Goal: Transaction & Acquisition: Purchase product/service

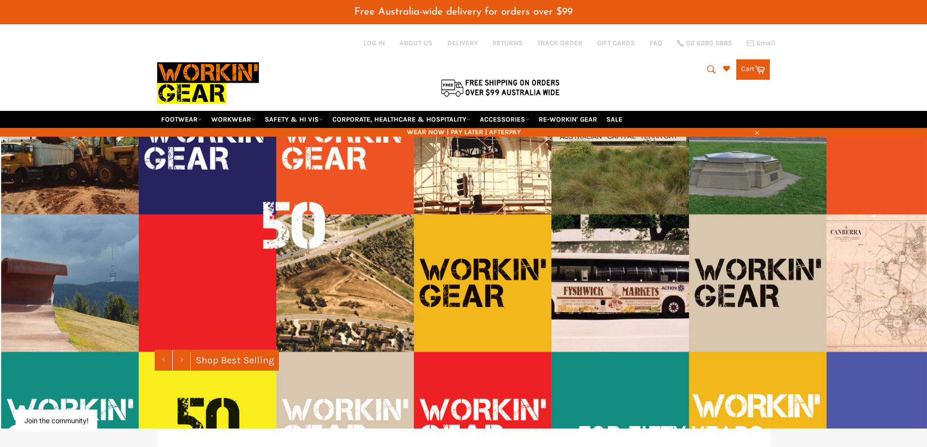
click at [709, 69] on icon "submit" at bounding box center [711, 69] width 11 height 11
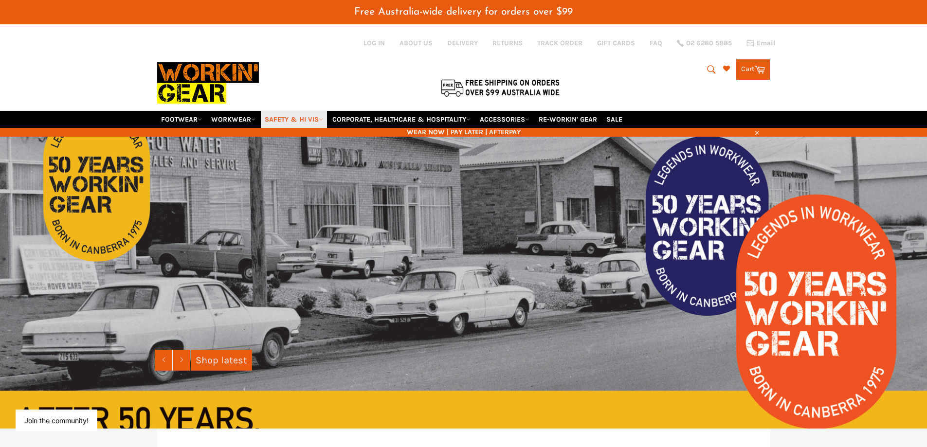
click at [289, 118] on link "SAFETY & HI VIS" at bounding box center [294, 119] width 66 height 17
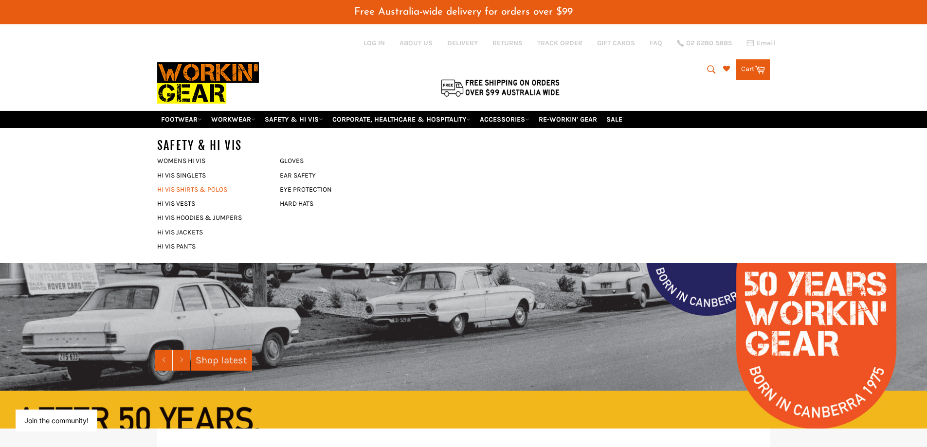
click at [212, 189] on link "HI VIS SHIRTS & POLOS" at bounding box center [211, 189] width 118 height 14
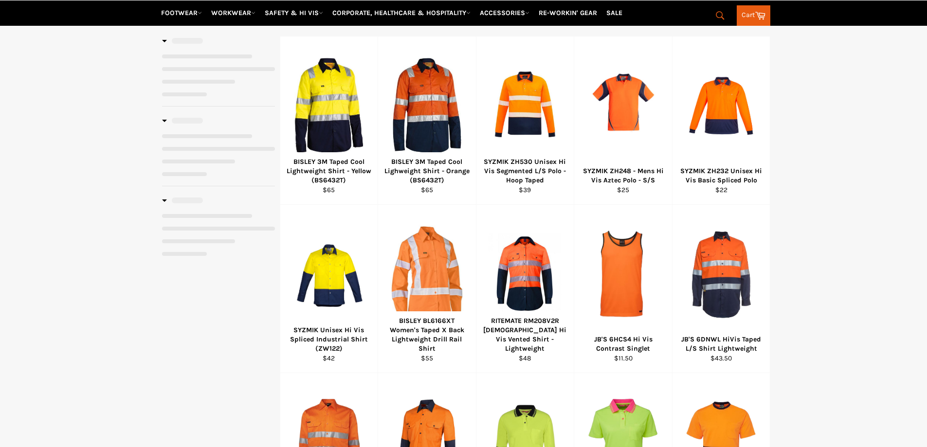
scroll to position [146, 0]
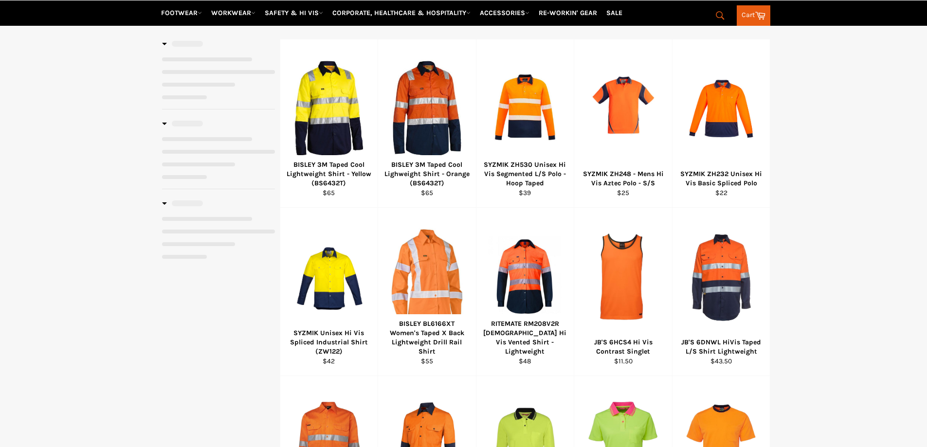
select select "******"
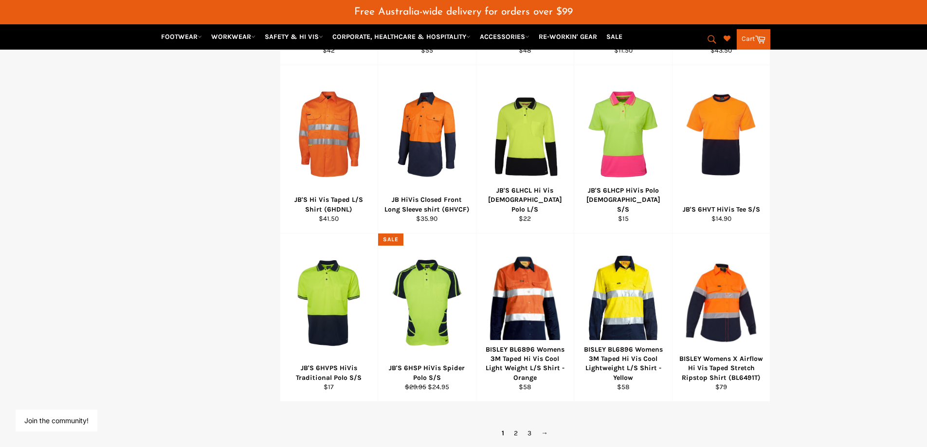
scroll to position [511, 0]
